Goal: Register for event/course

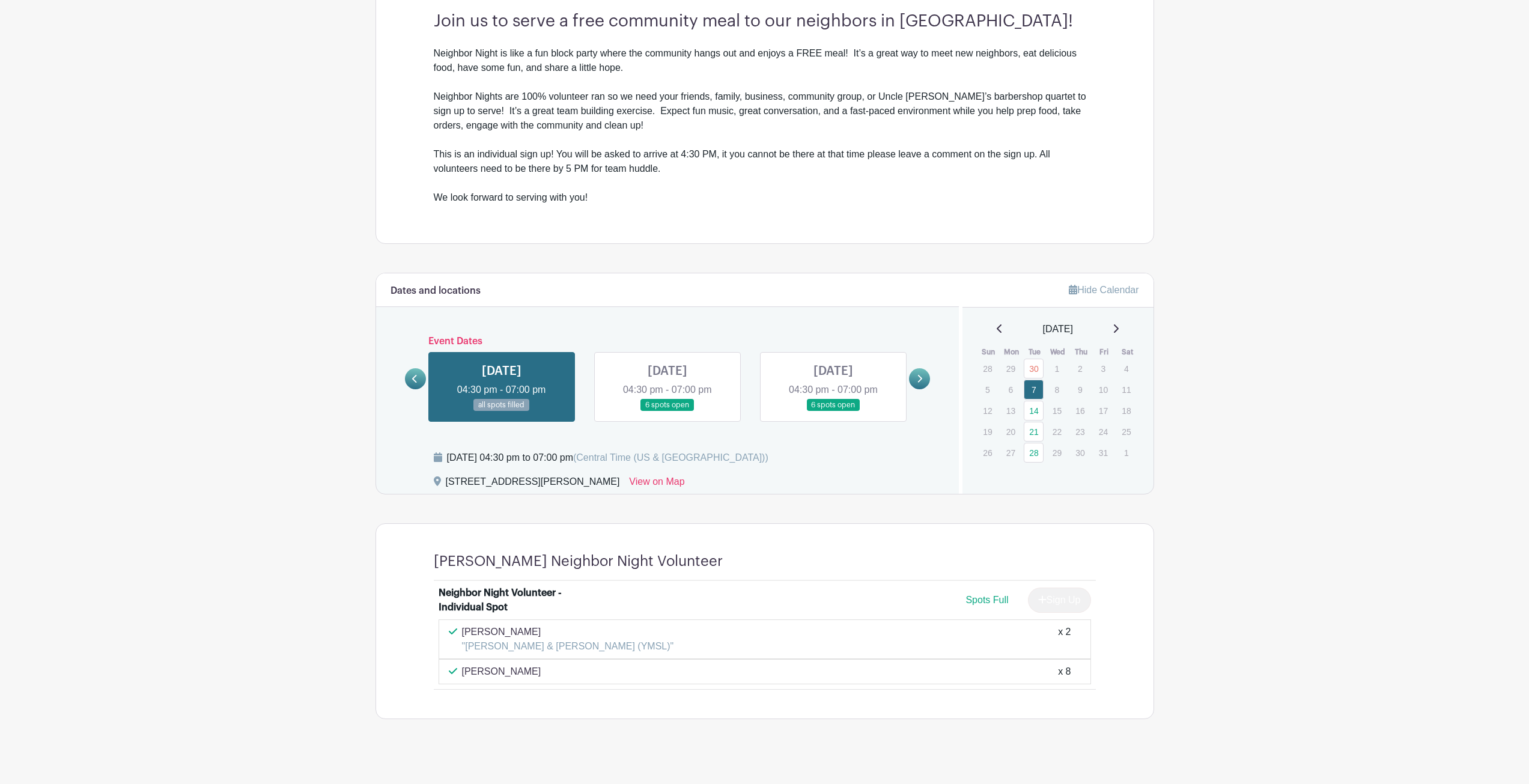
scroll to position [371, 0]
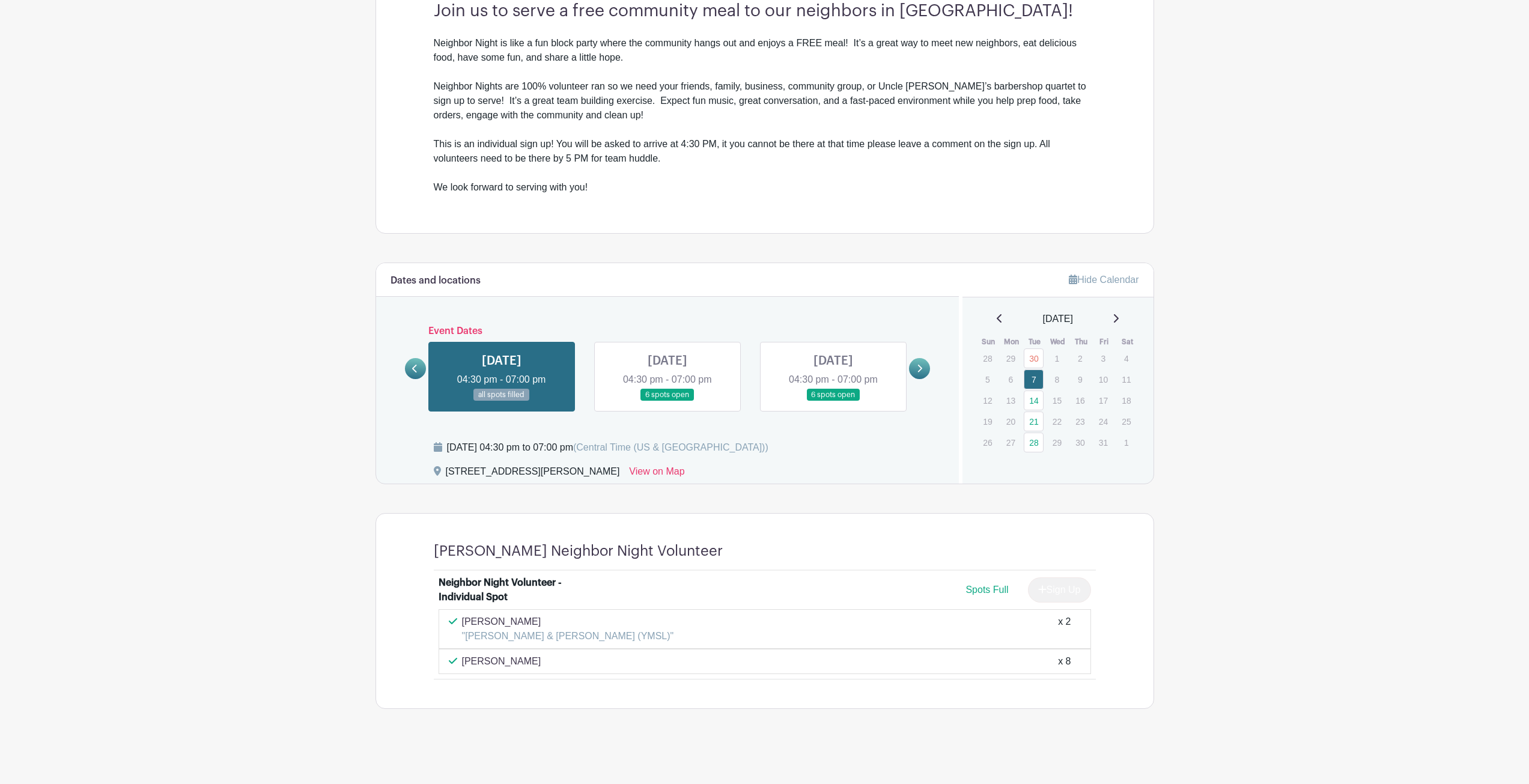
click at [1119, 313] on link at bounding box center [1116, 319] width 6 height 14
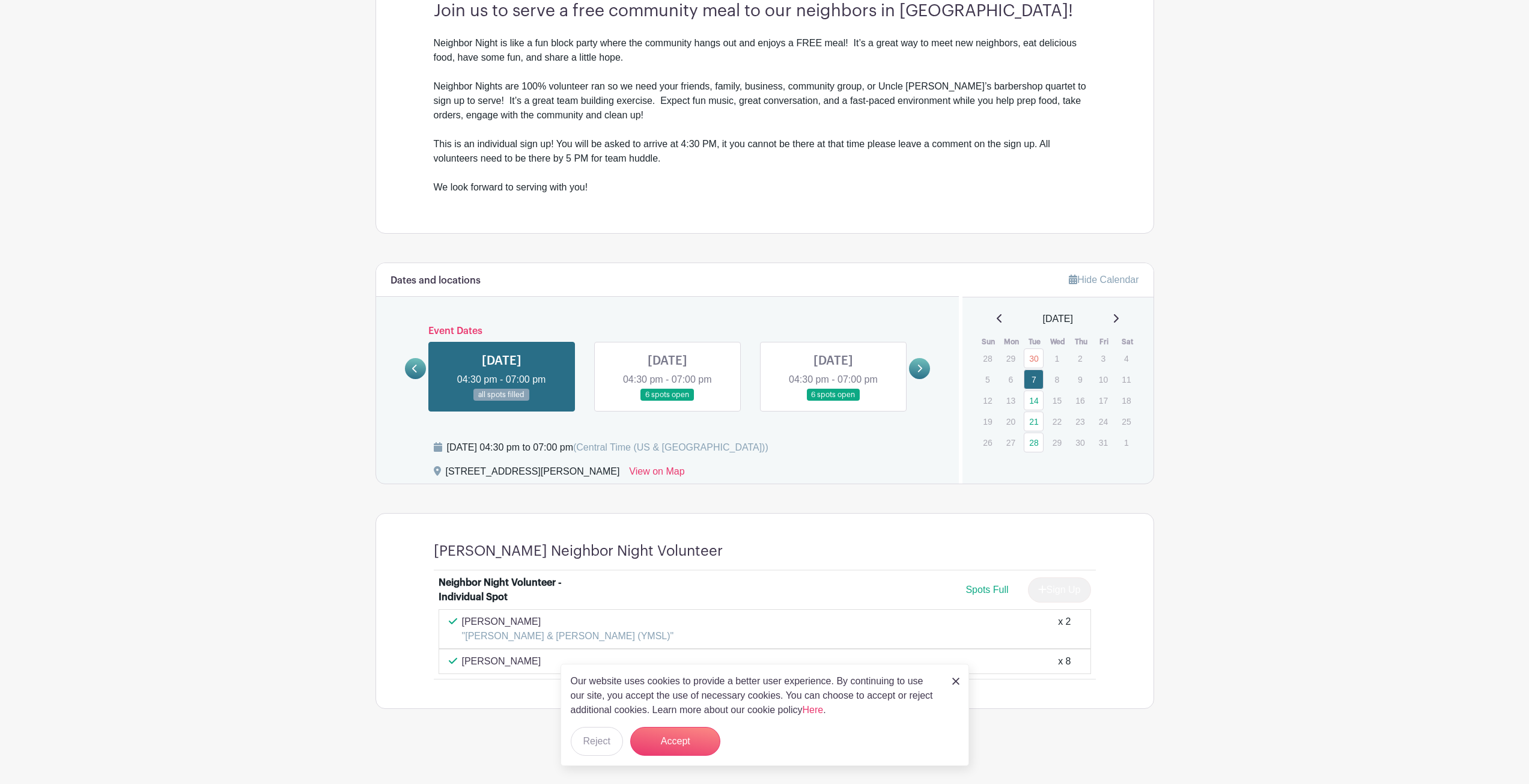
click at [1119, 319] on icon at bounding box center [1116, 318] width 6 height 10
click at [921, 375] on link at bounding box center [919, 368] width 21 height 21
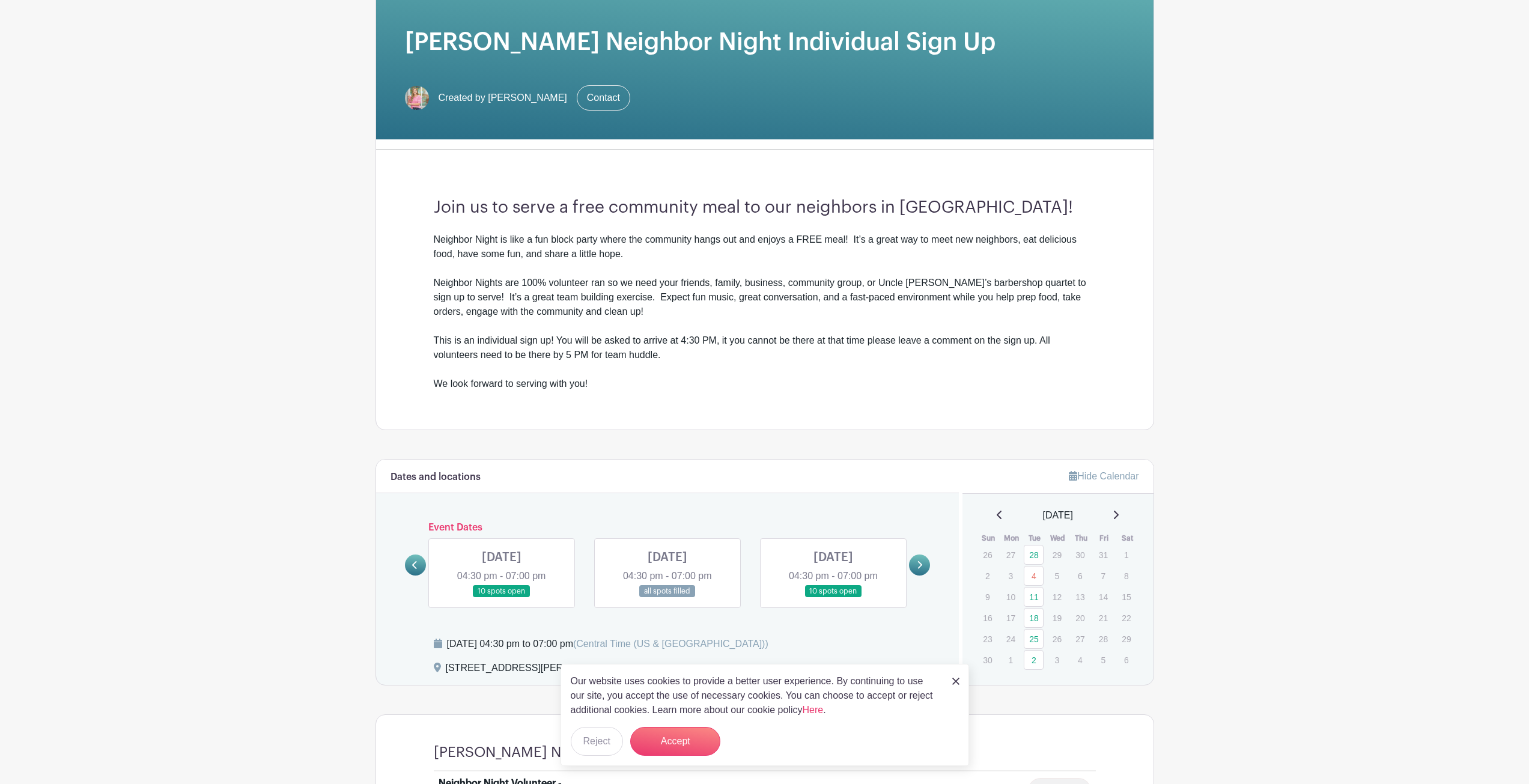
scroll to position [180, 0]
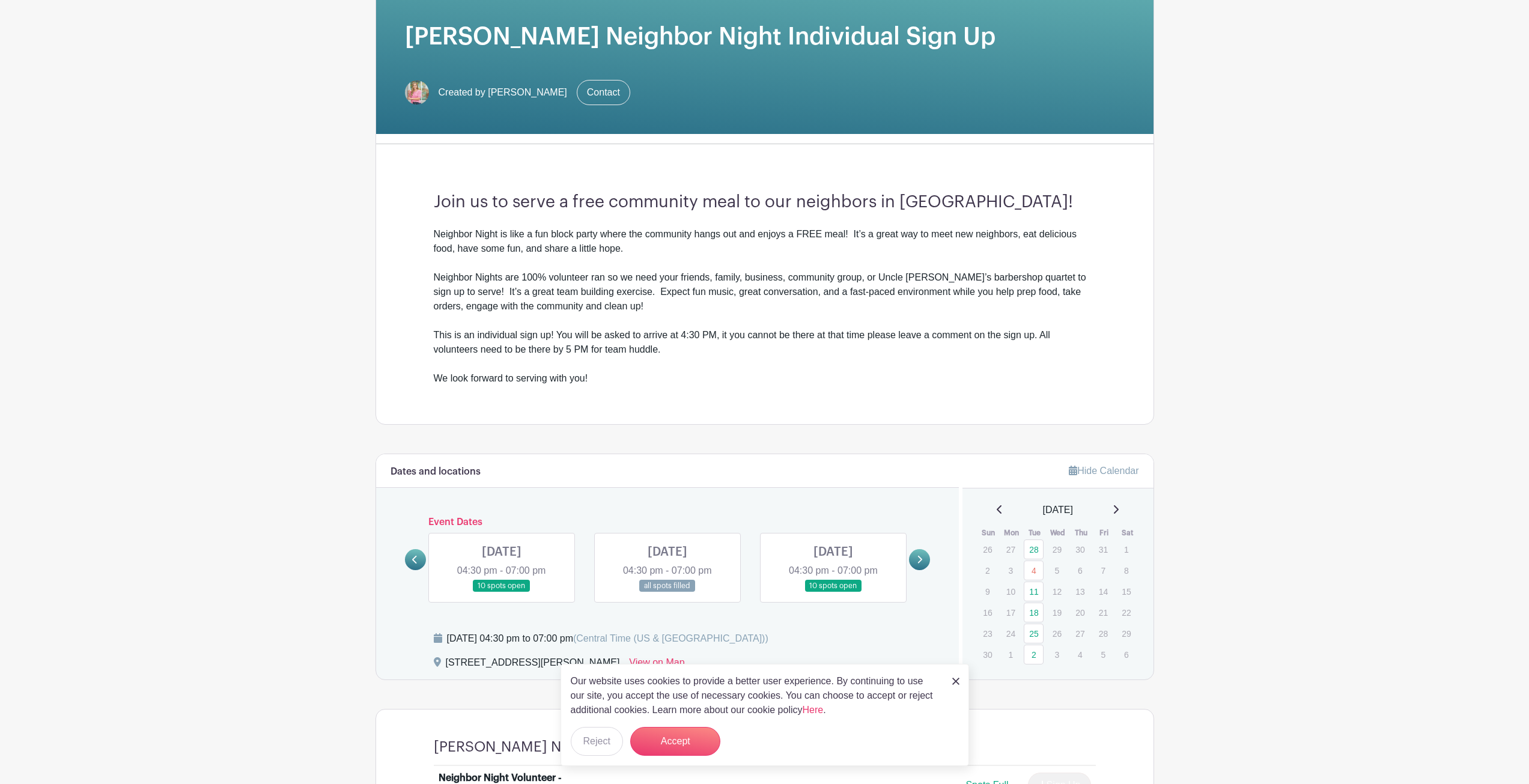
click at [957, 679] on img at bounding box center [956, 681] width 8 height 8
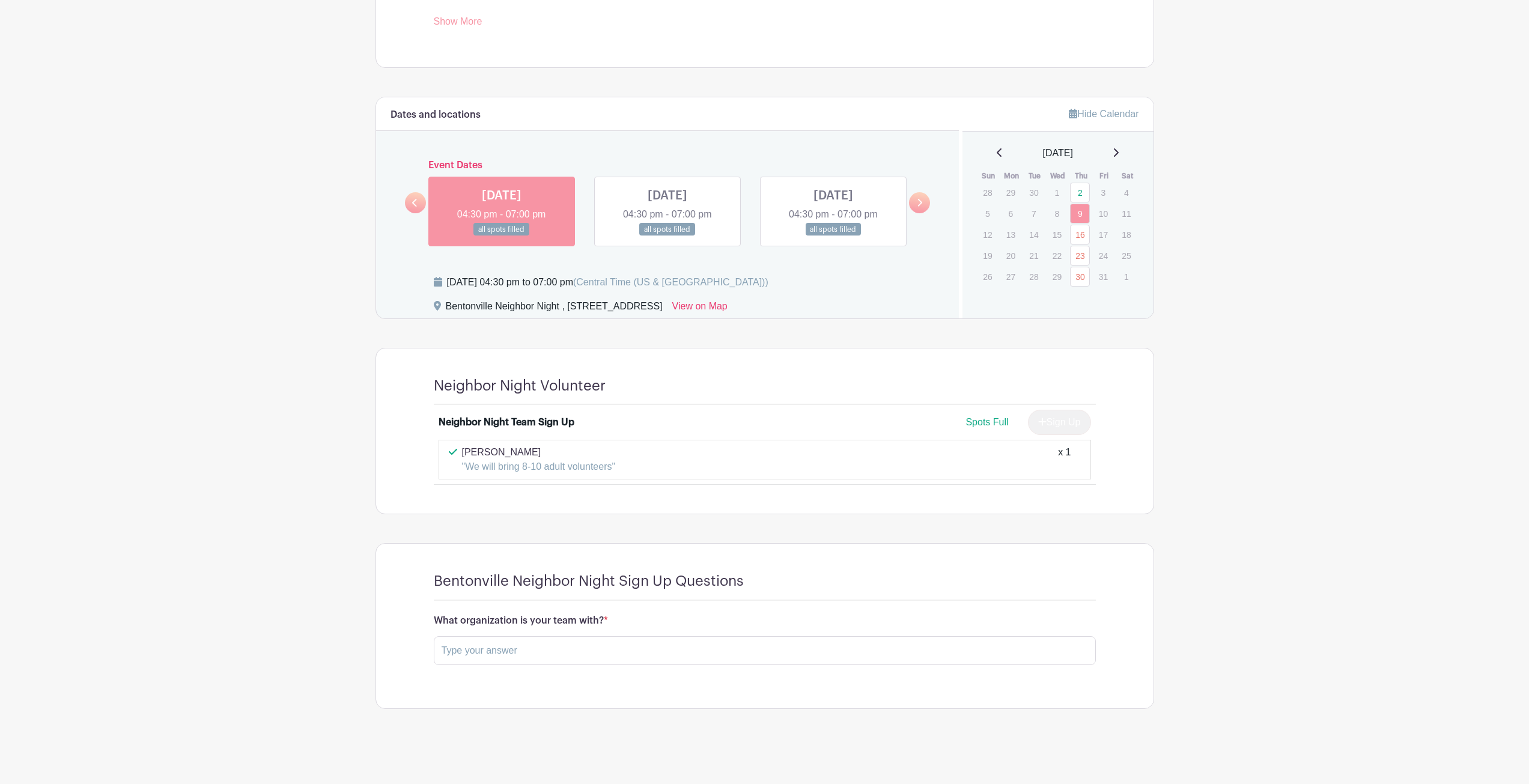
scroll to position [415, 0]
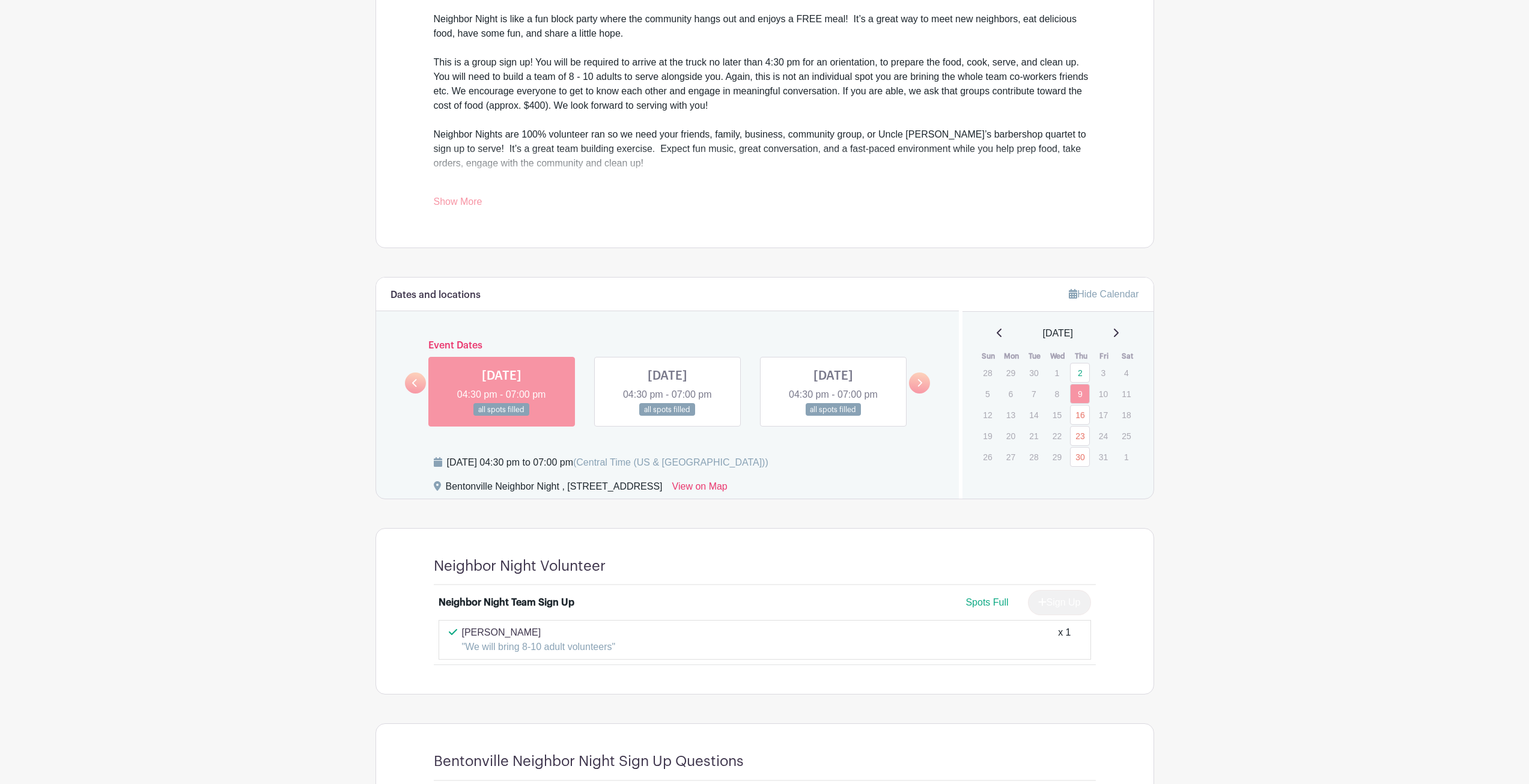
click at [919, 390] on link at bounding box center [919, 383] width 21 height 21
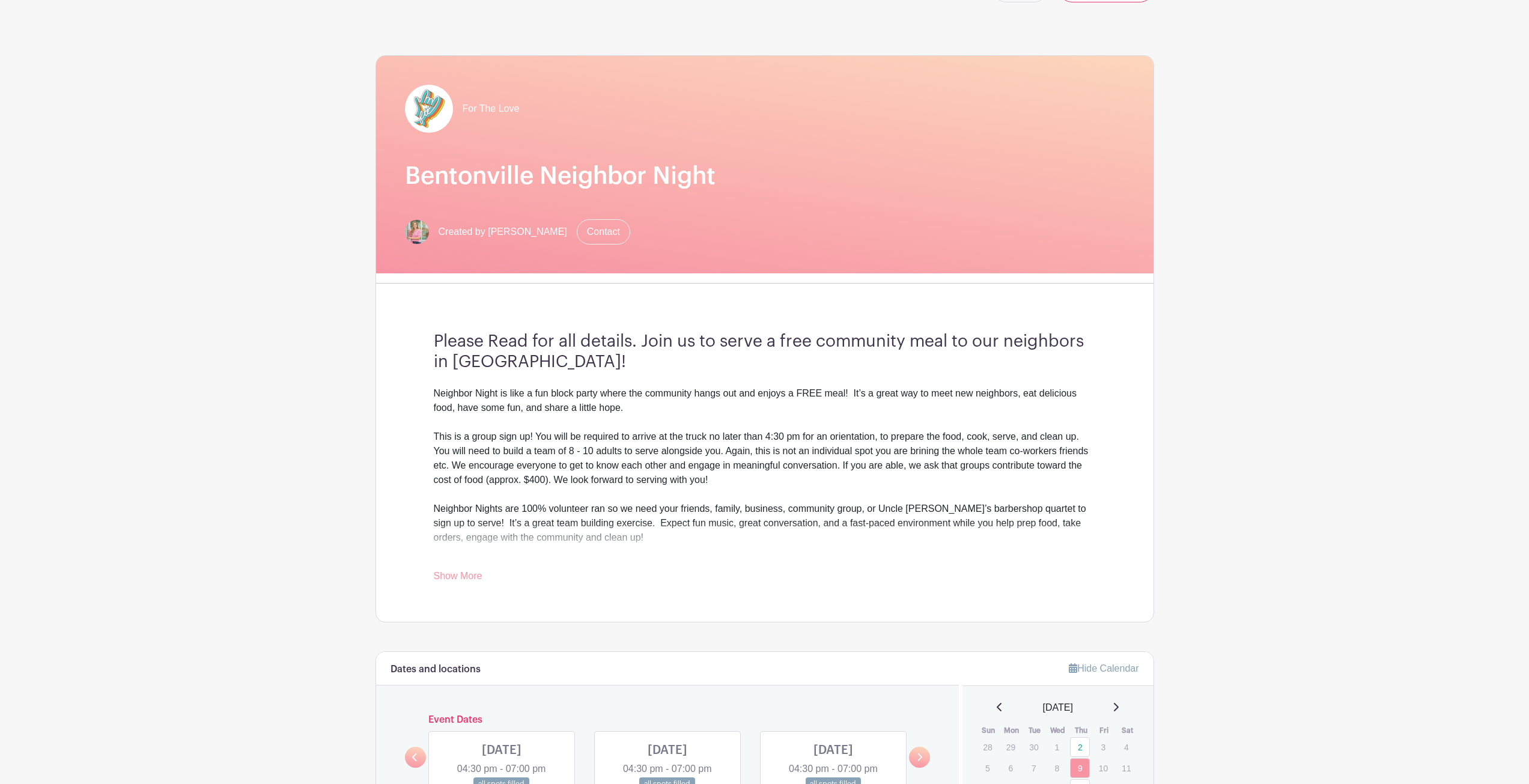
scroll to position [0, 0]
